Goal: Transaction & Acquisition: Purchase product/service

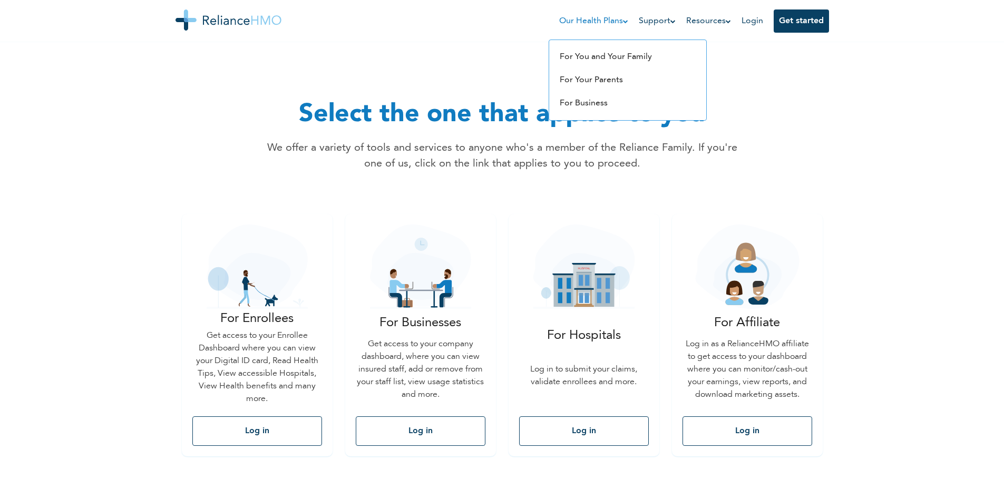
click at [615, 23] on link "Our Health Plans" at bounding box center [593, 21] width 69 height 13
click at [602, 58] on link "For You and Your Family" at bounding box center [606, 57] width 92 height 8
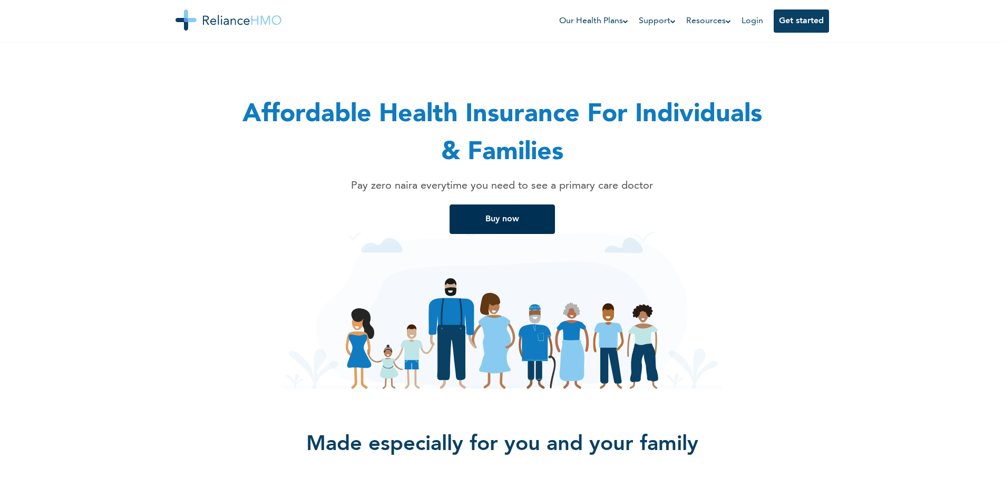
click at [530, 212] on button "Buy now" at bounding box center [501, 219] width 105 height 30
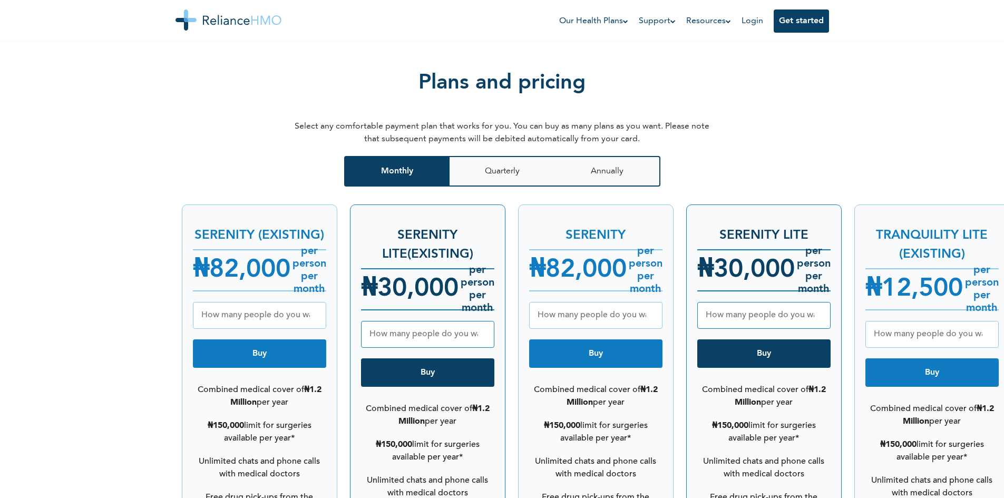
scroll to position [1224, 0]
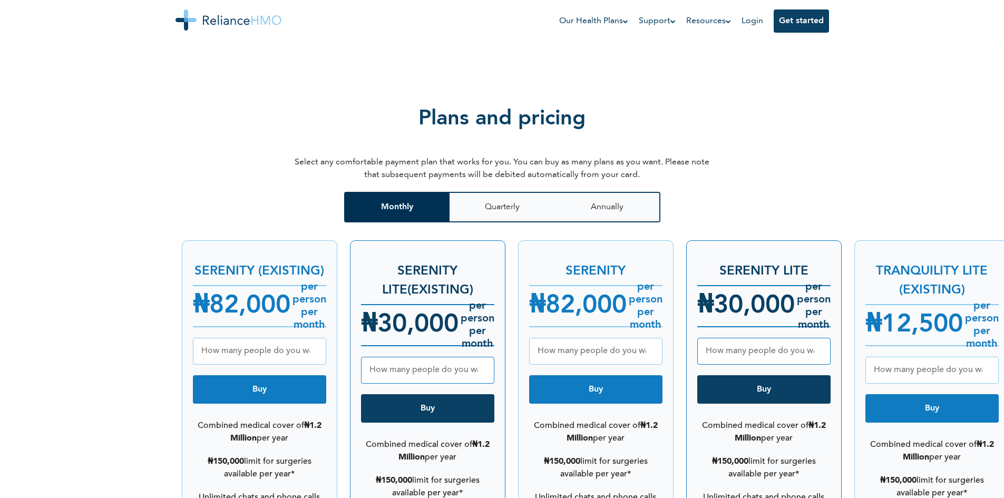
click at [425, 193] on button "Monthly" at bounding box center [396, 207] width 105 height 31
click at [513, 192] on button "Quarterly" at bounding box center [501, 207] width 105 height 31
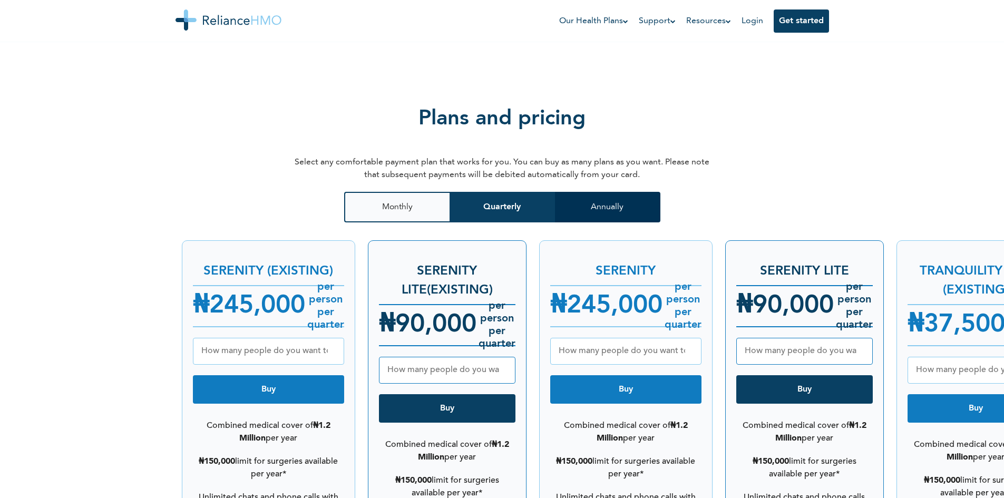
click at [579, 196] on button "Annually" at bounding box center [607, 207] width 105 height 31
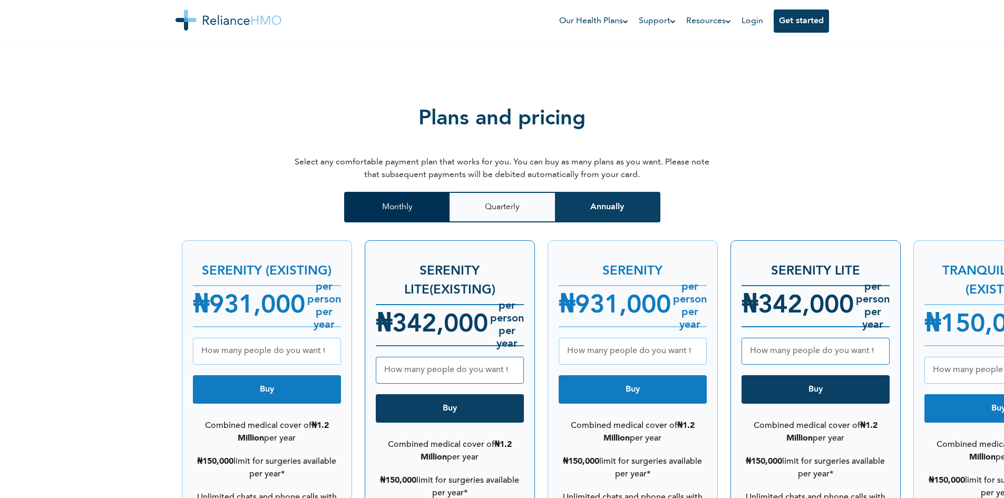
click at [396, 192] on button "Monthly" at bounding box center [396, 207] width 105 height 31
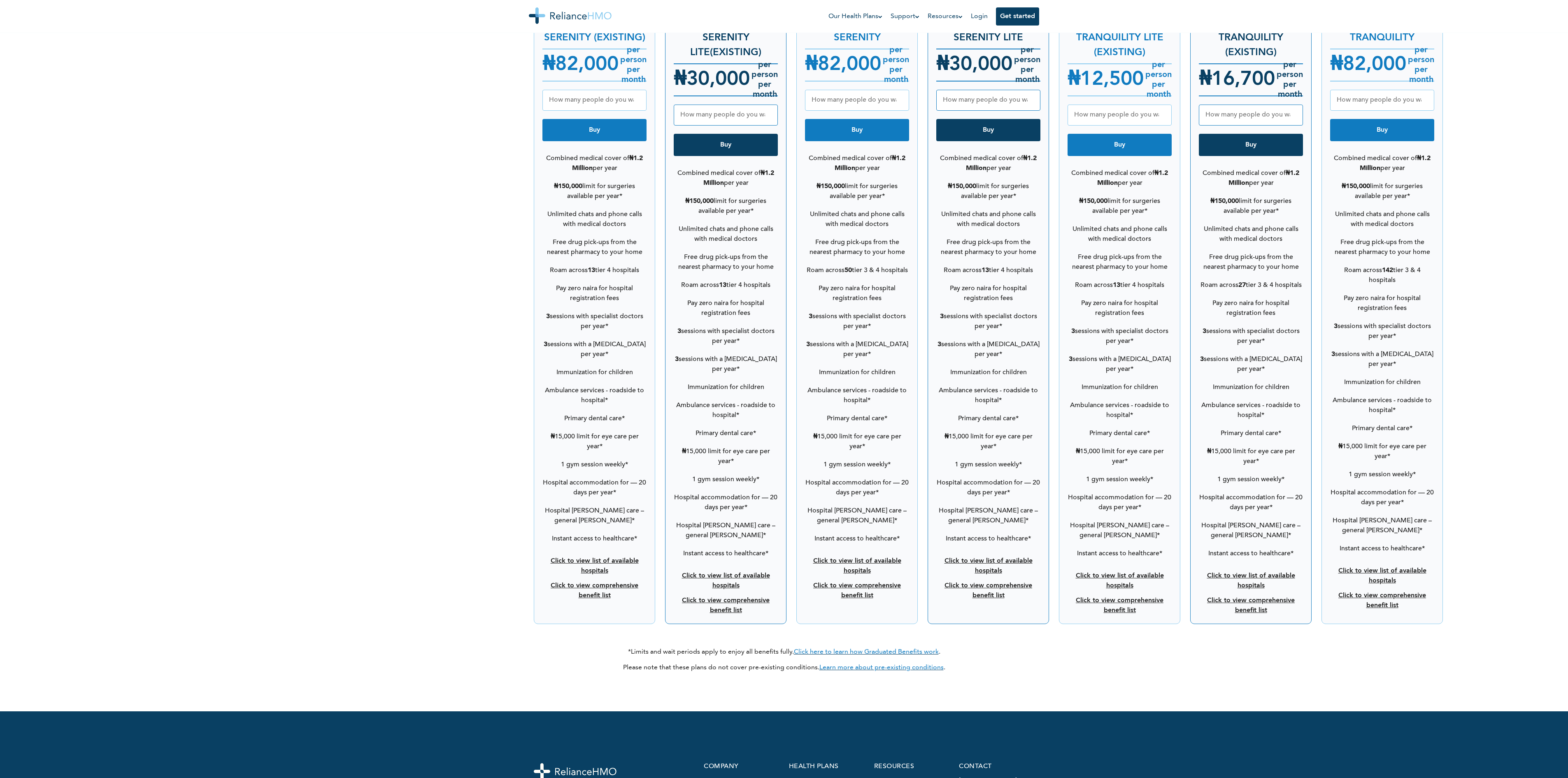
scroll to position [1047, 0]
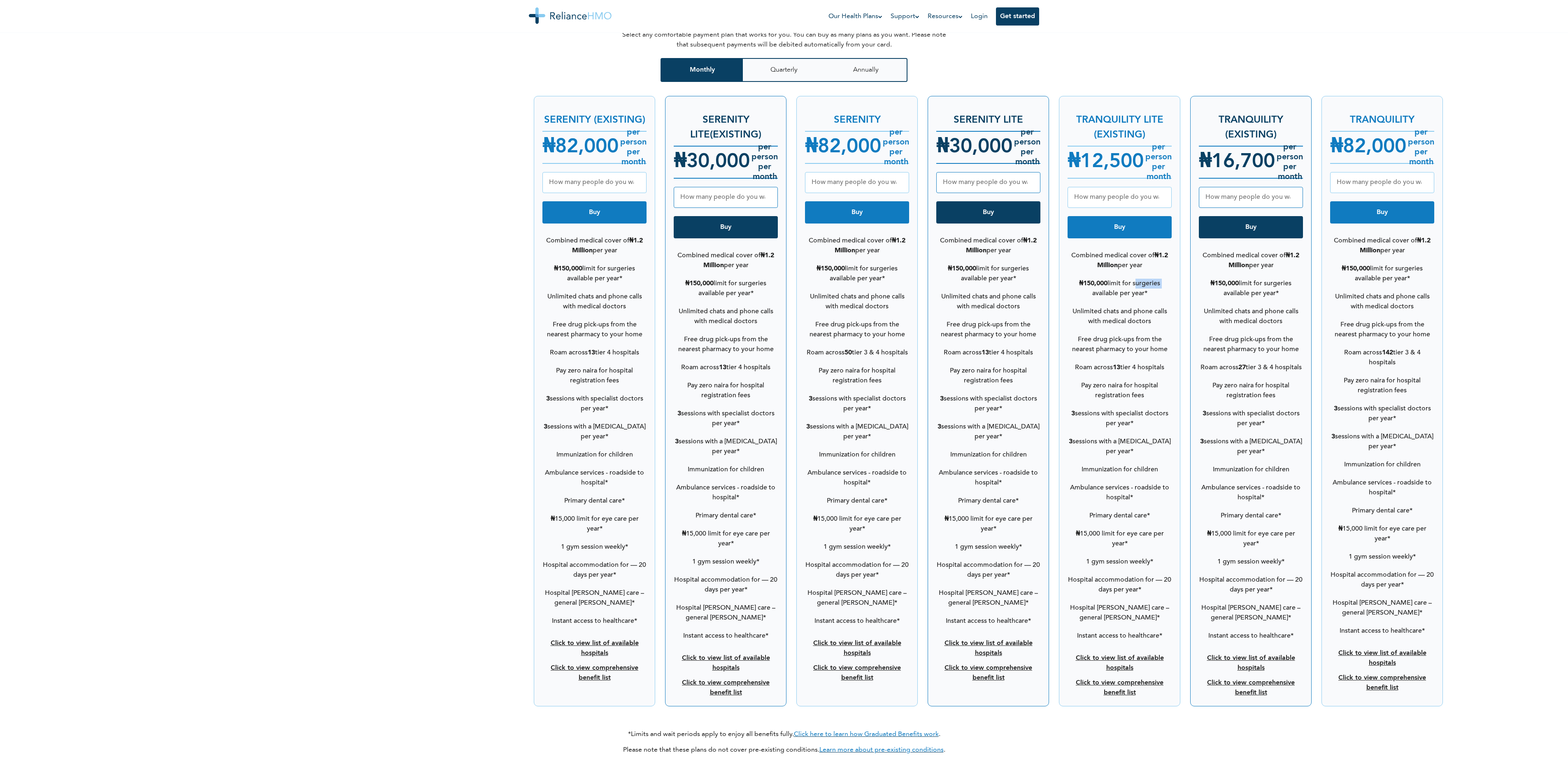
drag, startPoint x: 1177, startPoint y: 278, endPoint x: 1150, endPoint y: 279, distance: 27.0
click at [784, 279] on li "₦150,000 limit for surgeries available per year*" at bounding box center [1120, 288] width 104 height 28
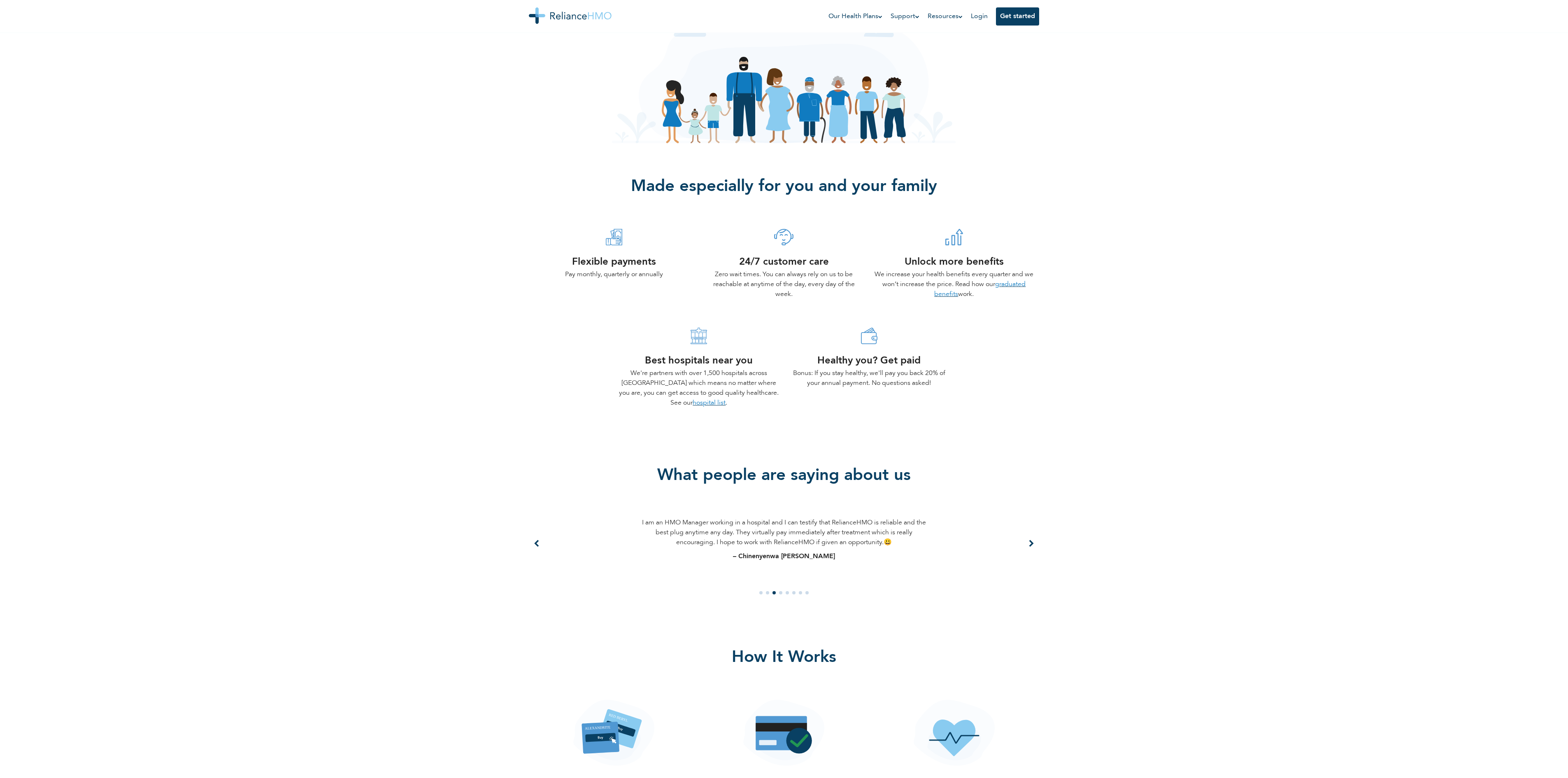
scroll to position [0, 0]
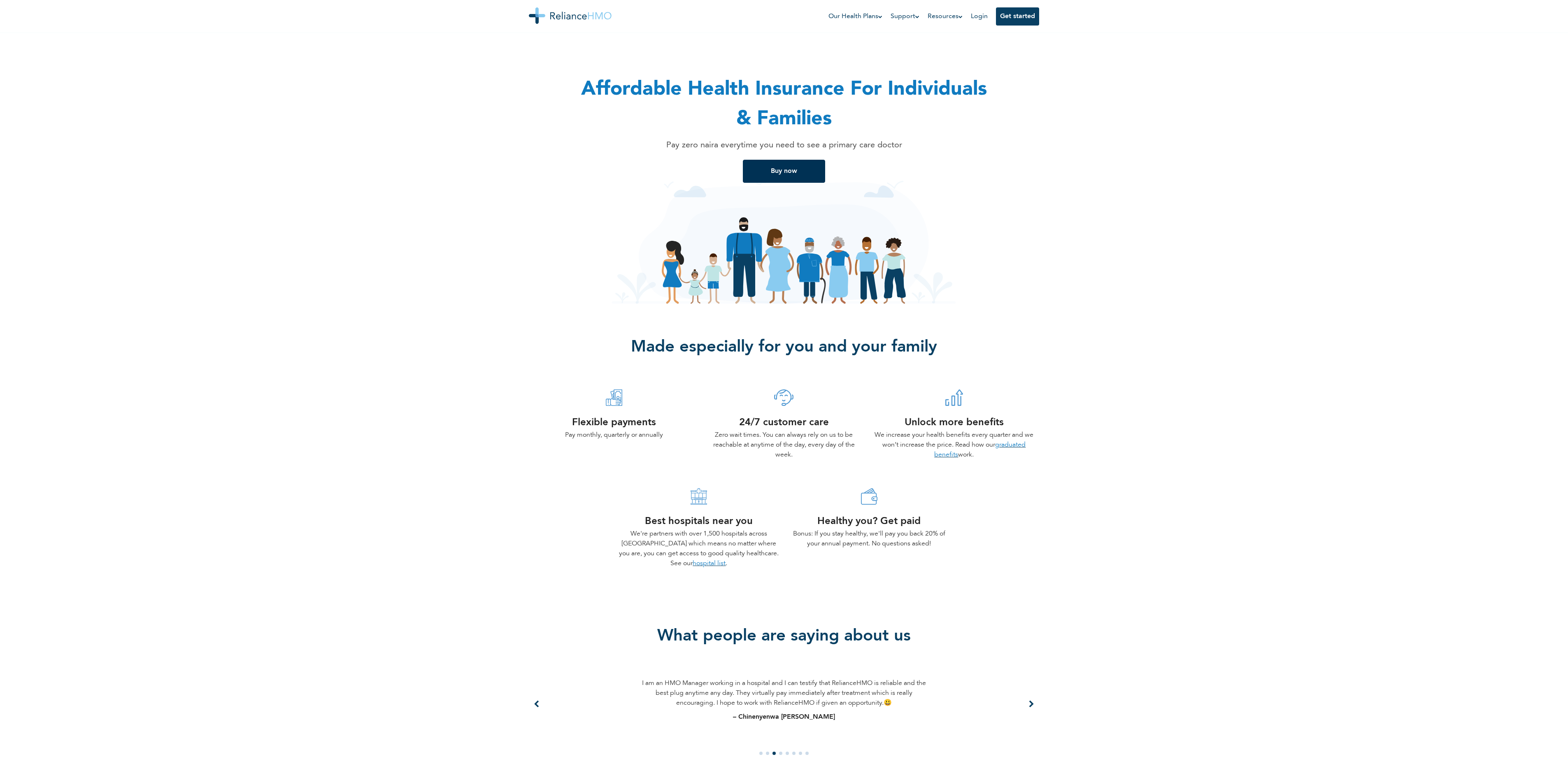
click at [783, 163] on button "Buy now" at bounding box center [784, 171] width 82 height 23
